Goal: Task Accomplishment & Management: Use online tool/utility

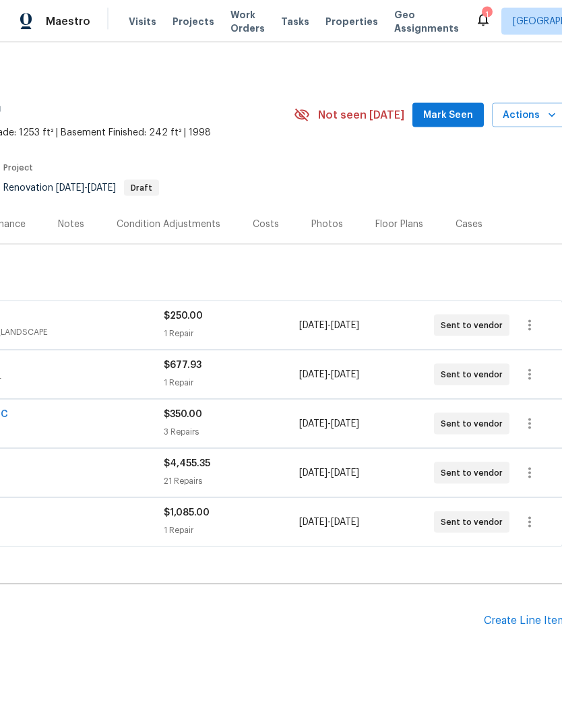
scroll to position [0, 203]
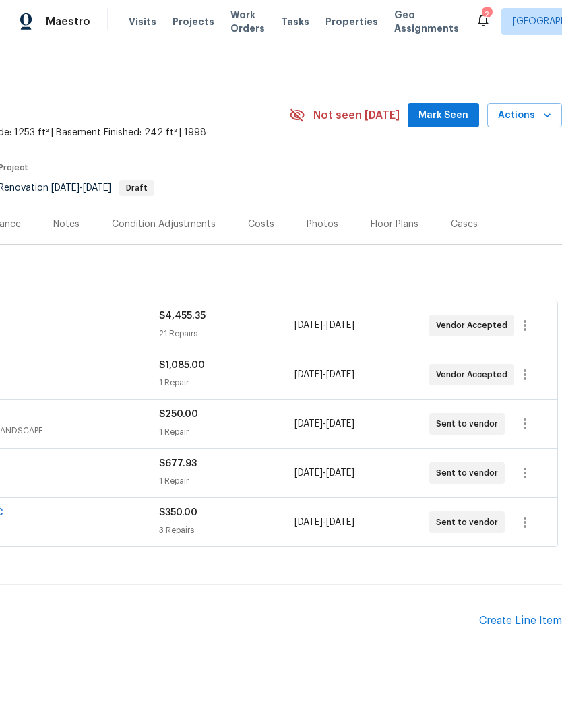
scroll to position [0, 199]
click at [453, 111] on span "Mark Seen" at bounding box center [443, 115] width 50 height 17
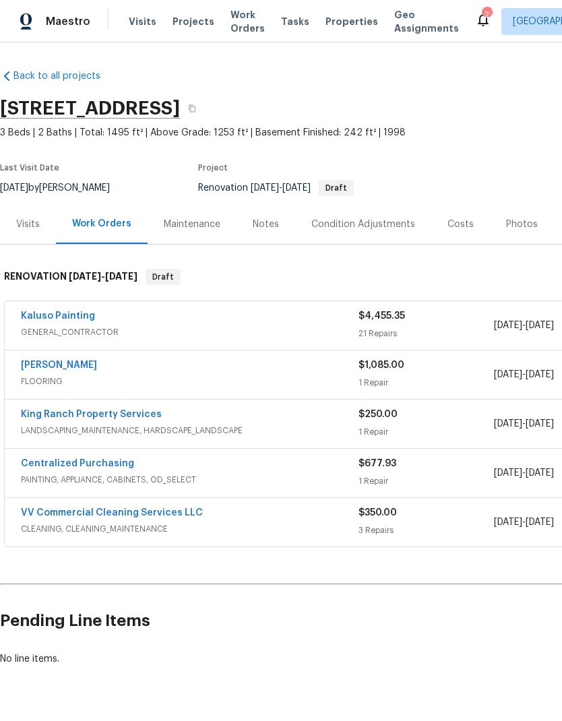
scroll to position [0, 0]
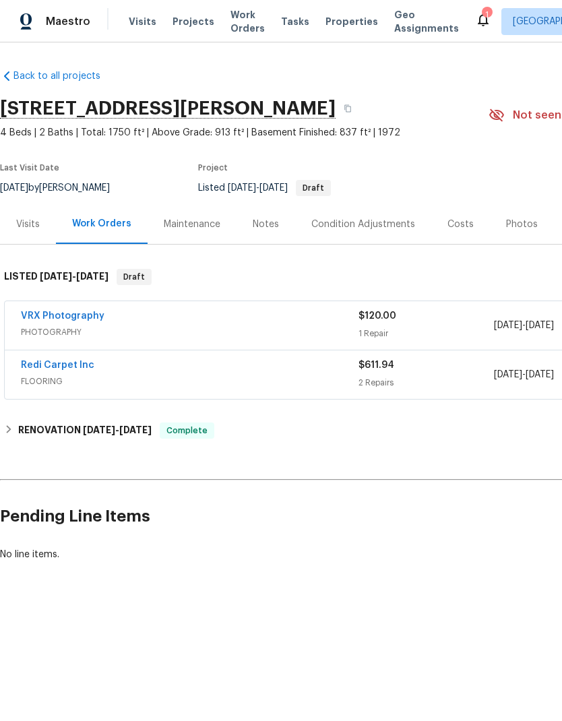
scroll to position [0, -1]
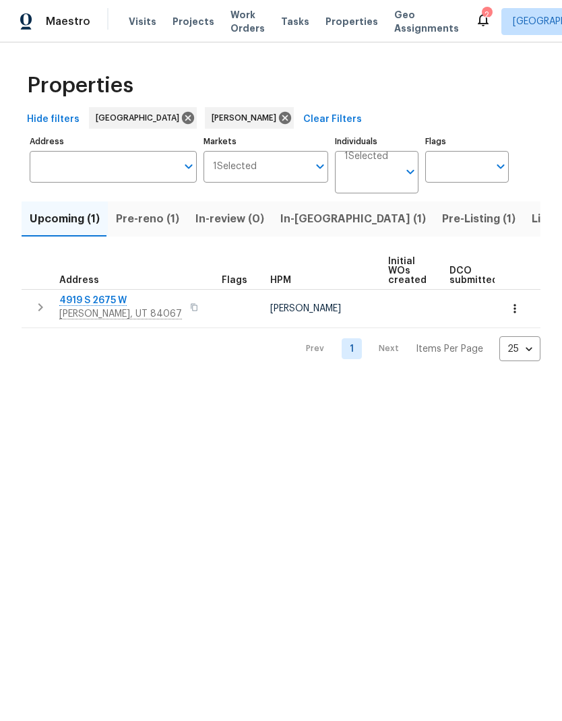
click at [532, 217] on span "Listed (9)" at bounding box center [557, 219] width 51 height 19
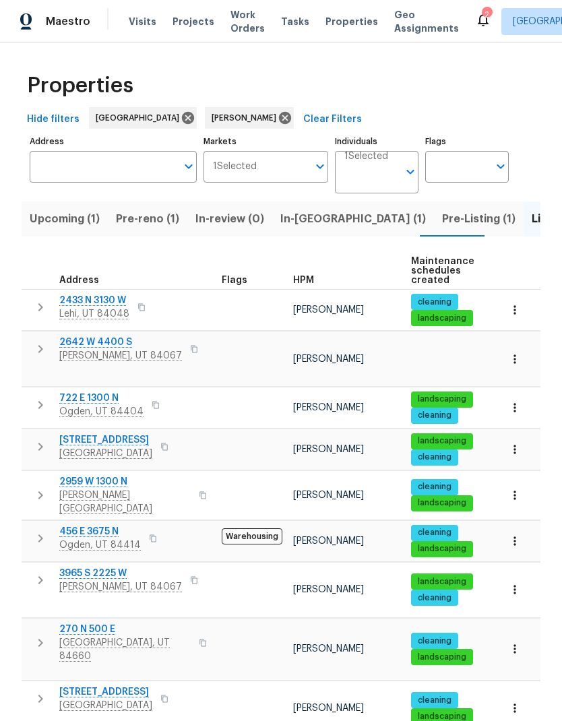
click at [83, 636] on span "[GEOGRAPHIC_DATA], UT 84660" at bounding box center [124, 649] width 131 height 27
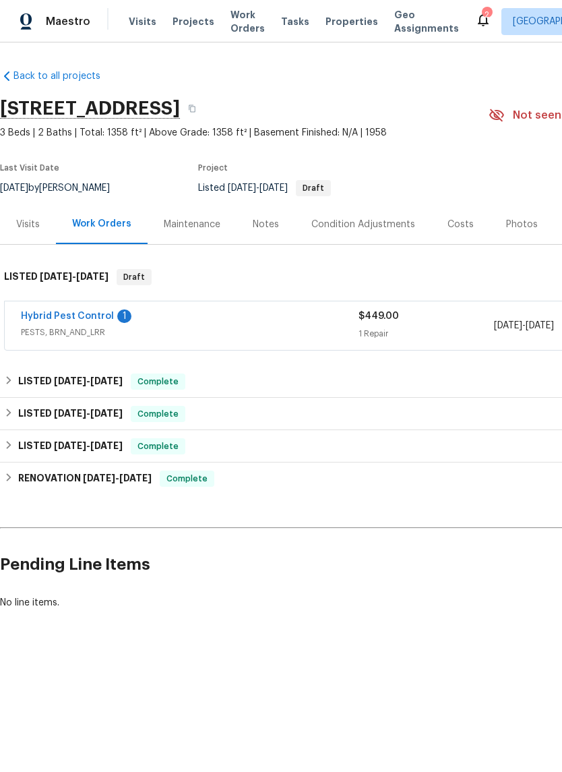
click at [69, 319] on link "Hybrid Pest Control" at bounding box center [67, 315] width 93 height 9
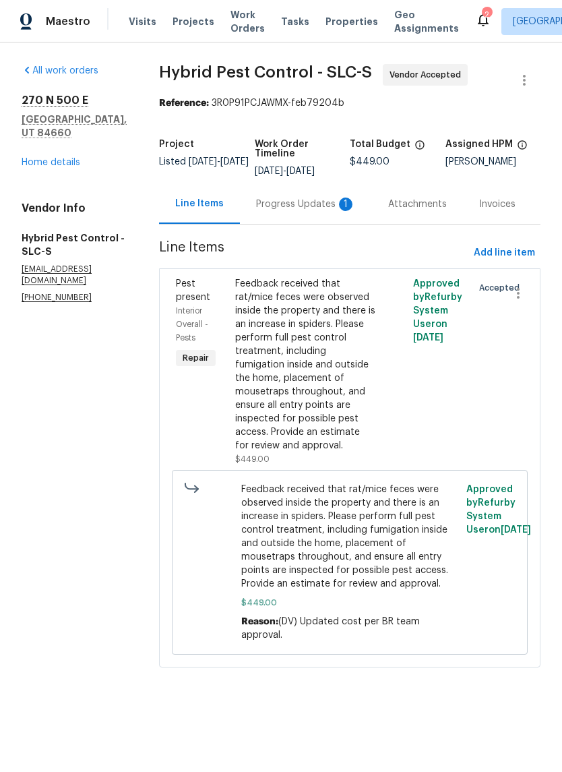
click at [295, 208] on div "Progress Updates 1" at bounding box center [306, 203] width 100 height 13
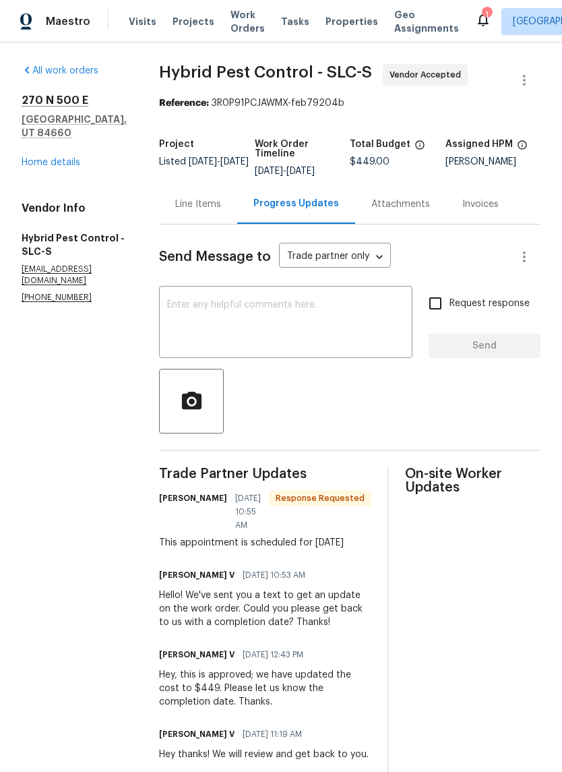
click at [321, 296] on div "x ​" at bounding box center [285, 323] width 253 height 69
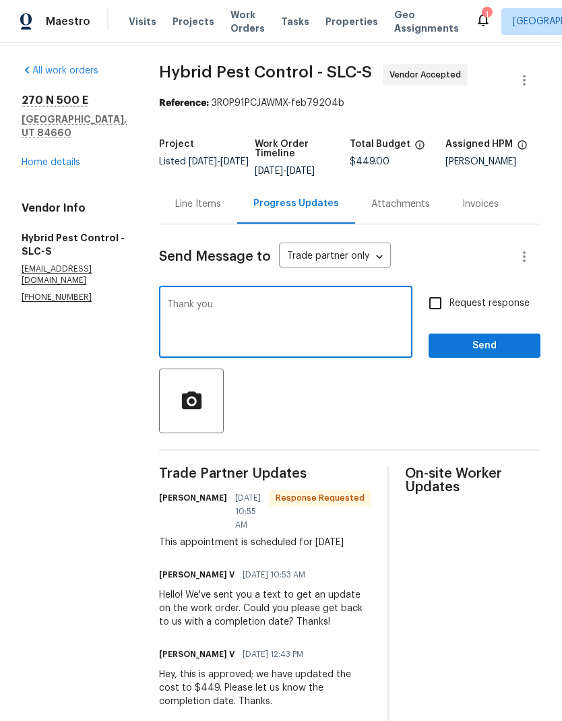
type textarea "Thank you"
click at [505, 351] on span "Send" at bounding box center [484, 346] width 90 height 17
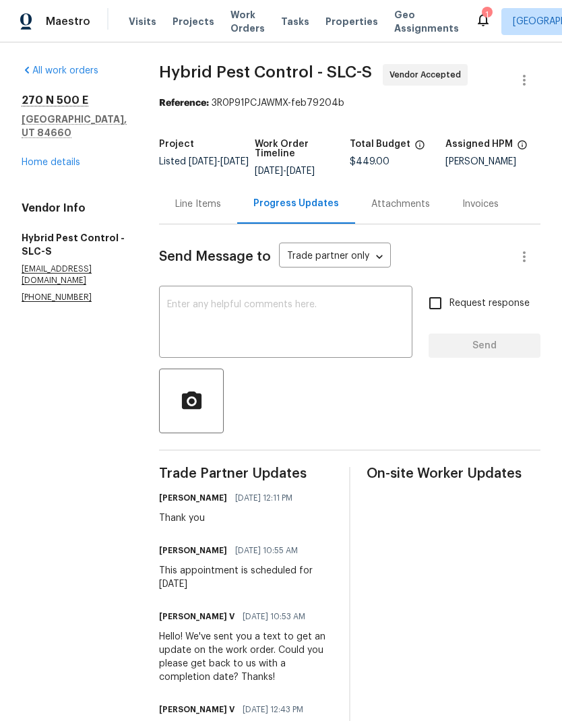
click at [57, 135] on div "[STREET_ADDRESS] Home details" at bounding box center [74, 131] width 105 height 75
click at [59, 160] on div "All work orders [STREET_ADDRESS] Home details Vendor Info Hybrid Pest Control -…" at bounding box center [74, 183] width 105 height 239
click at [67, 158] on link "Home details" at bounding box center [51, 162] width 59 height 9
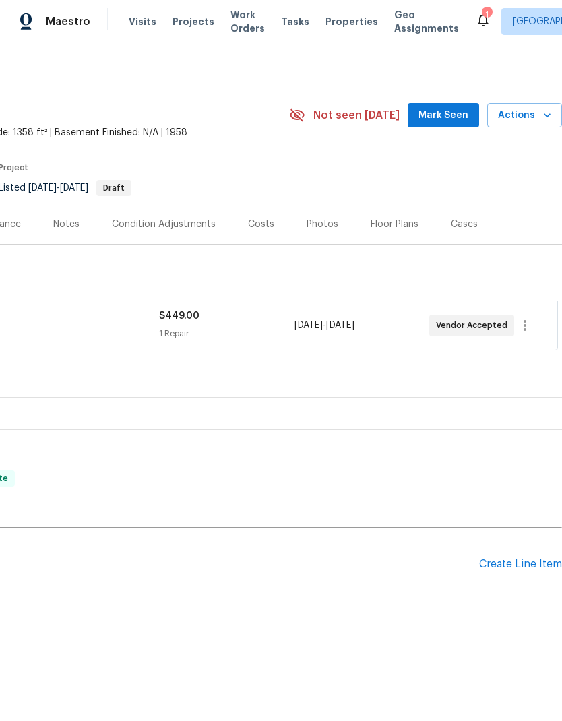
scroll to position [0, 199]
click at [502, 569] on div "Create Line Item" at bounding box center [520, 564] width 83 height 13
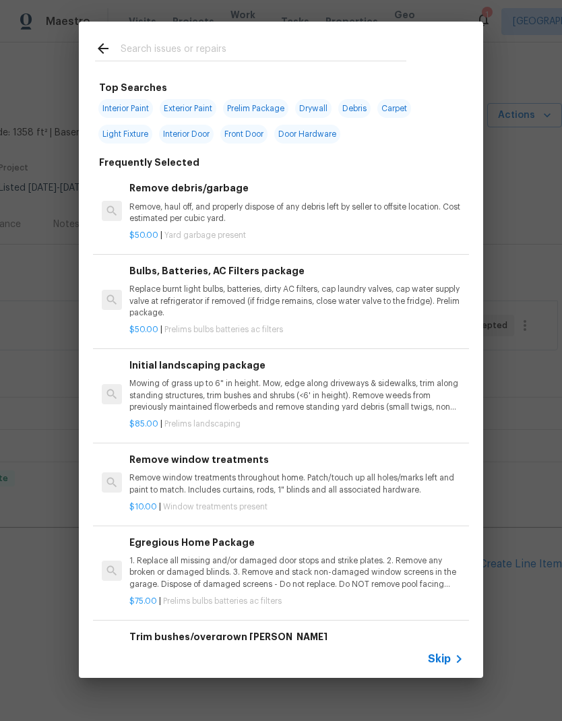
click at [253, 56] on input "text" at bounding box center [264, 50] width 286 height 20
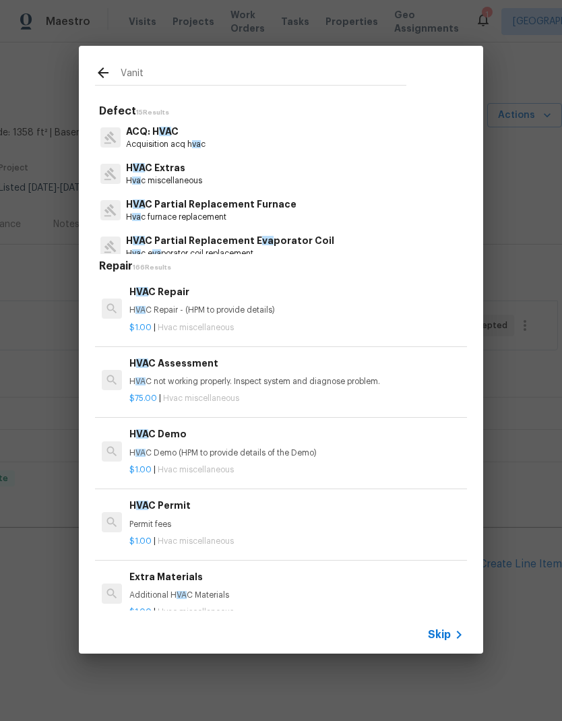
type input "Vanity"
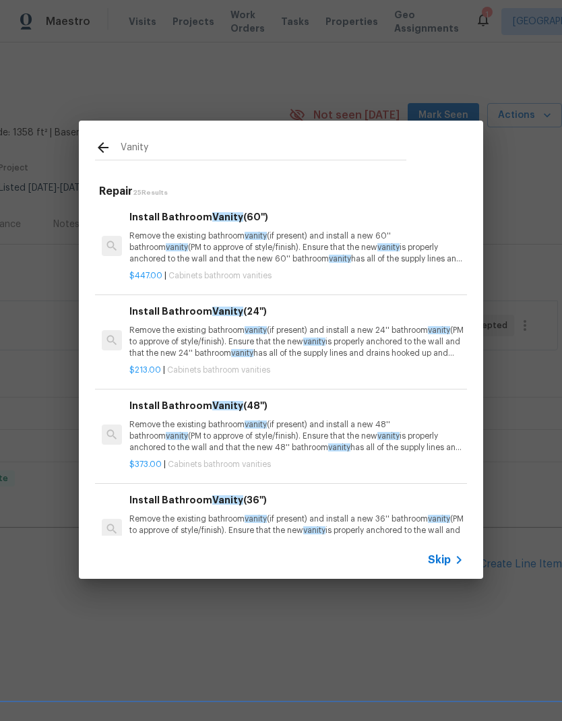
click at [358, 334] on p "Remove the existing bathroom vanity (if present) and install a new 24'' bathroo…" at bounding box center [296, 342] width 334 height 34
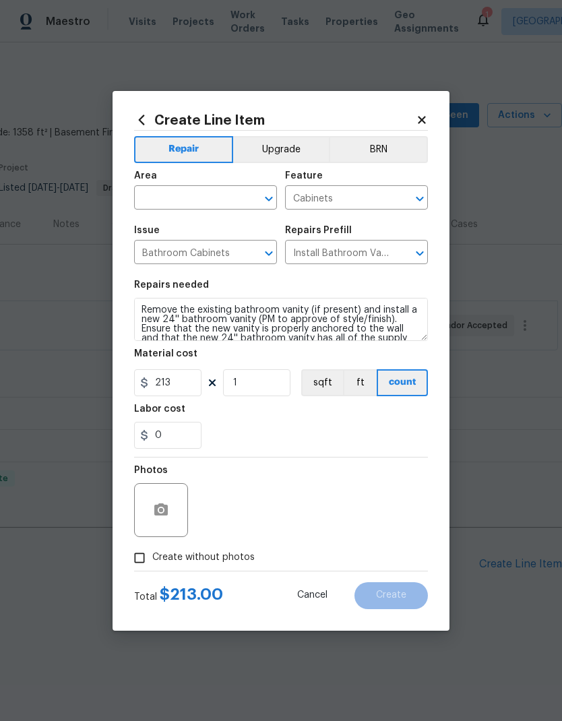
click at [193, 206] on input "text" at bounding box center [186, 199] width 105 height 21
click at [210, 235] on li "Bathroom" at bounding box center [205, 229] width 143 height 22
type input "Bathroom"
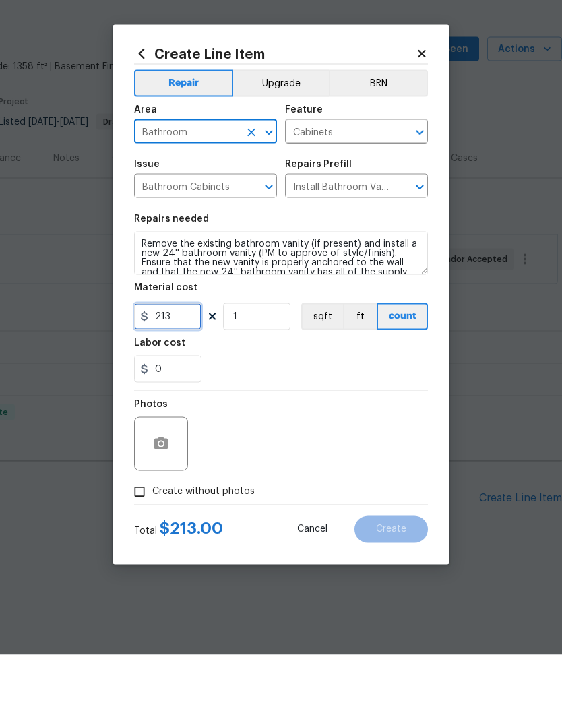
click at [182, 369] on input "213" at bounding box center [167, 382] width 67 height 27
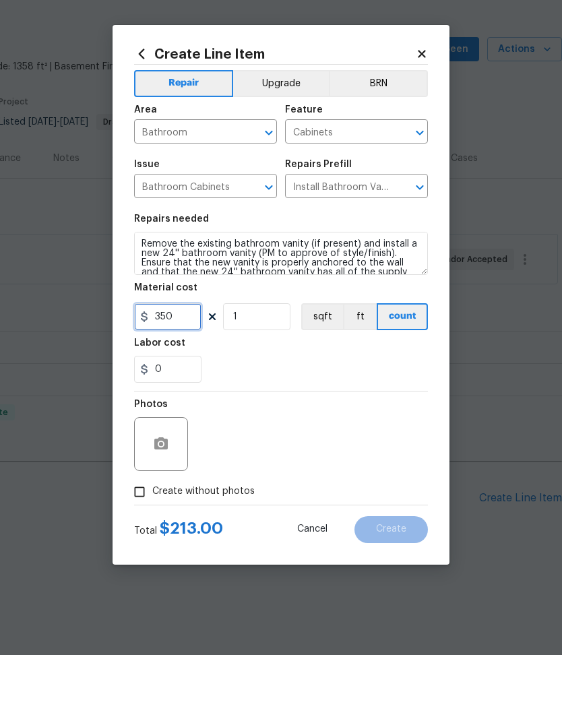
type input "350"
click at [315, 458] on div "Photos" at bounding box center [281, 502] width 294 height 88
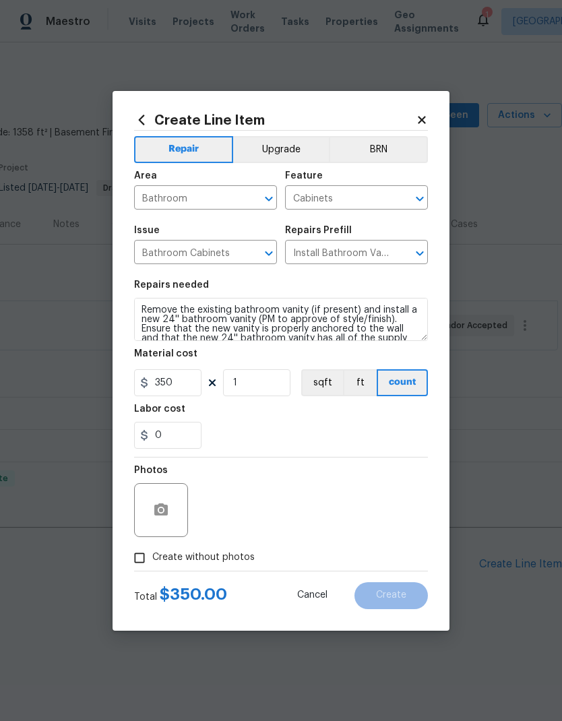
click at [175, 499] on div at bounding box center [161, 510] width 54 height 54
click at [175, 514] on button "button" at bounding box center [161, 510] width 32 height 32
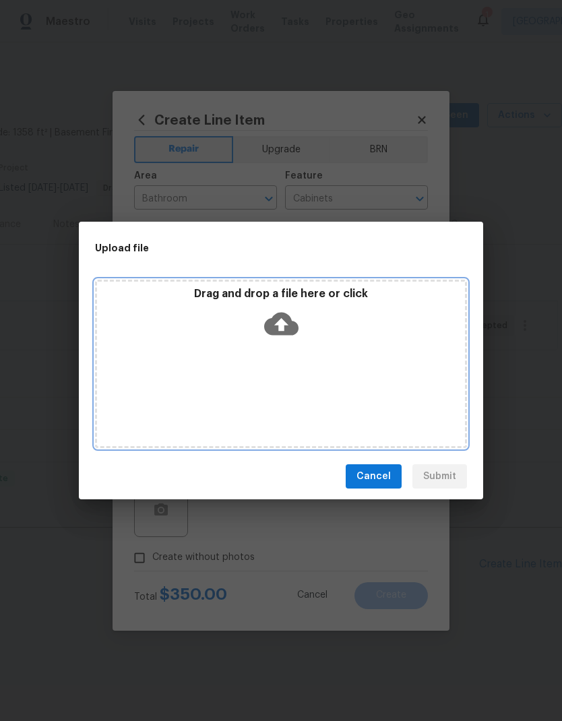
click at [358, 371] on div "Drag and drop a file here or click" at bounding box center [281, 364] width 372 height 168
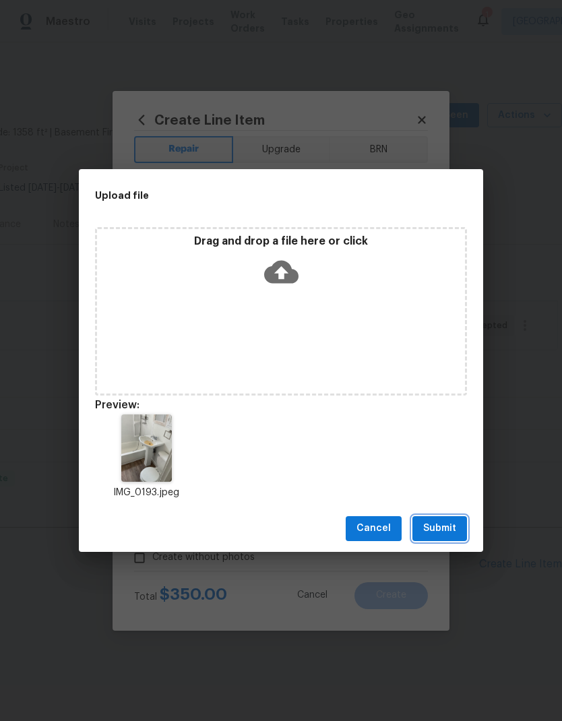
click at [443, 538] on button "Submit" at bounding box center [439, 528] width 55 height 25
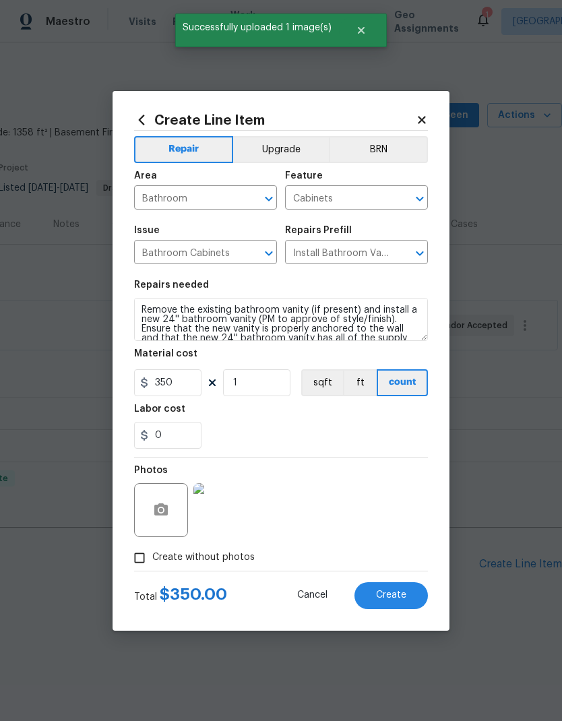
click at [398, 594] on span "Create" at bounding box center [391, 595] width 30 height 10
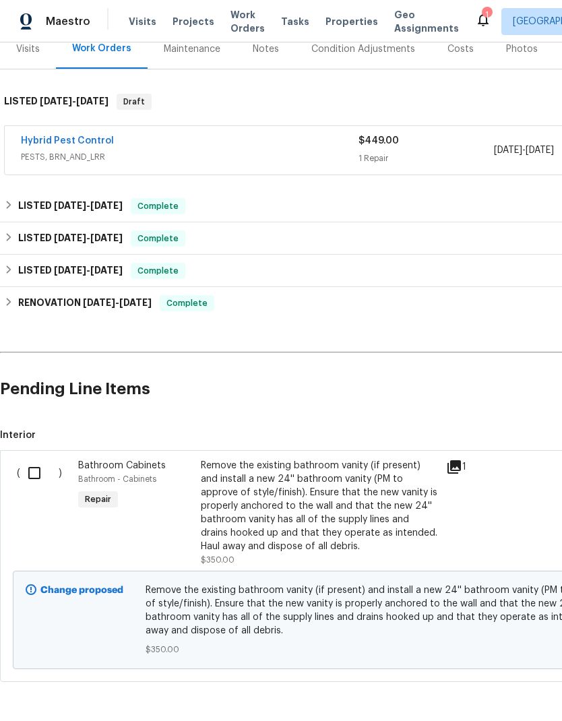
scroll to position [174, 0]
